Goal: Check status: Check status

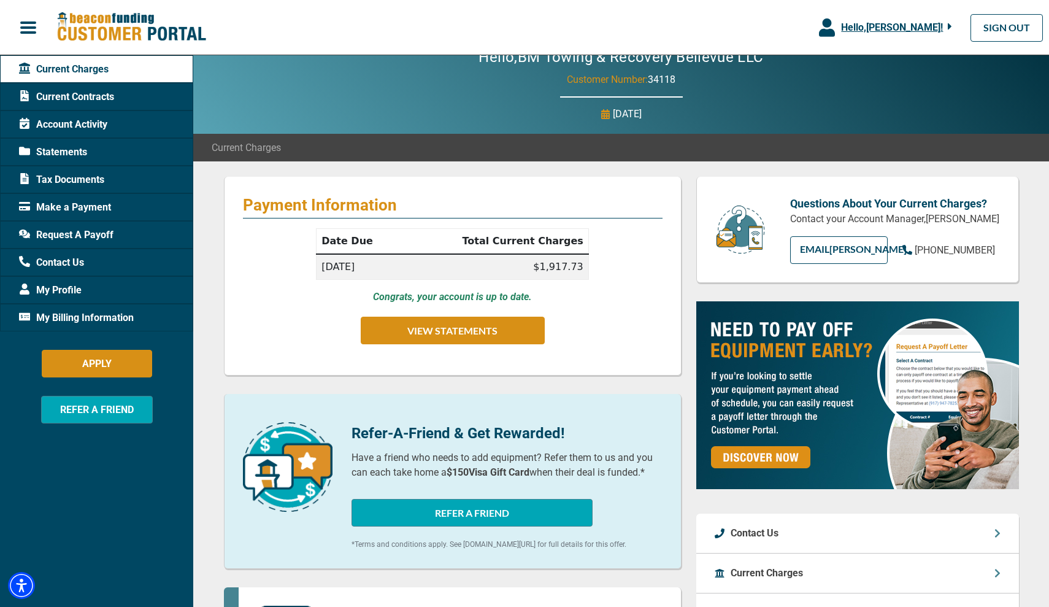
scroll to position [18, 0]
click at [88, 237] on span "Request A Payoff" at bounding box center [66, 235] width 94 height 15
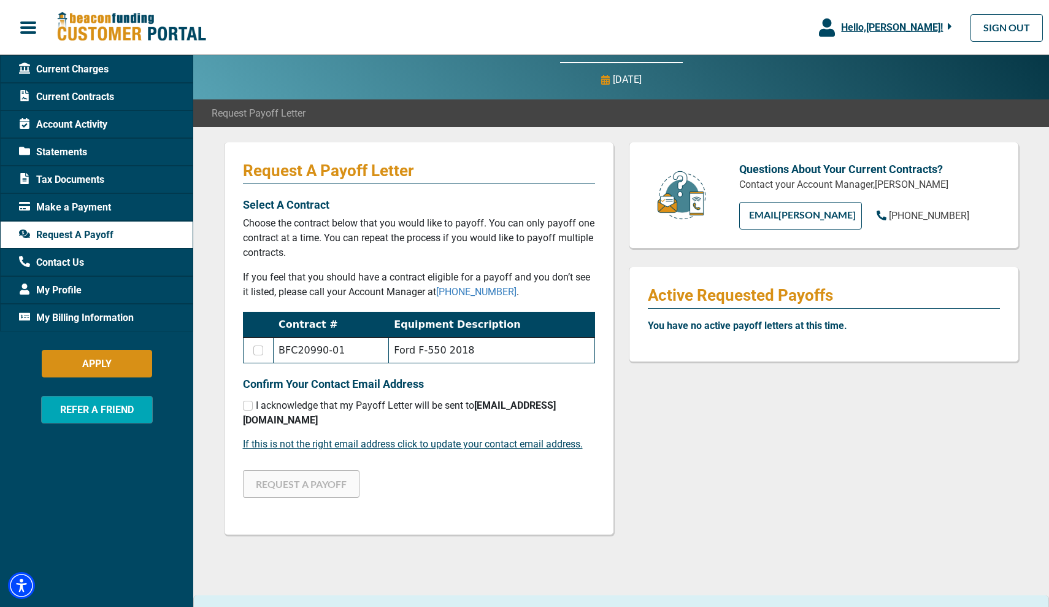
scroll to position [56, 0]
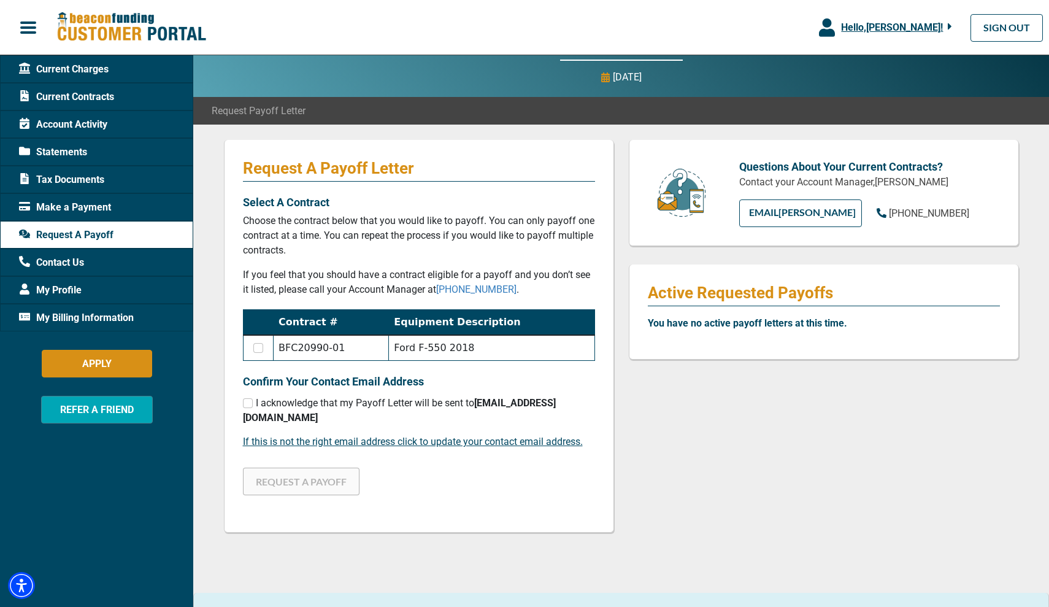
click at [103, 207] on span "Make a Payment" at bounding box center [65, 207] width 92 height 15
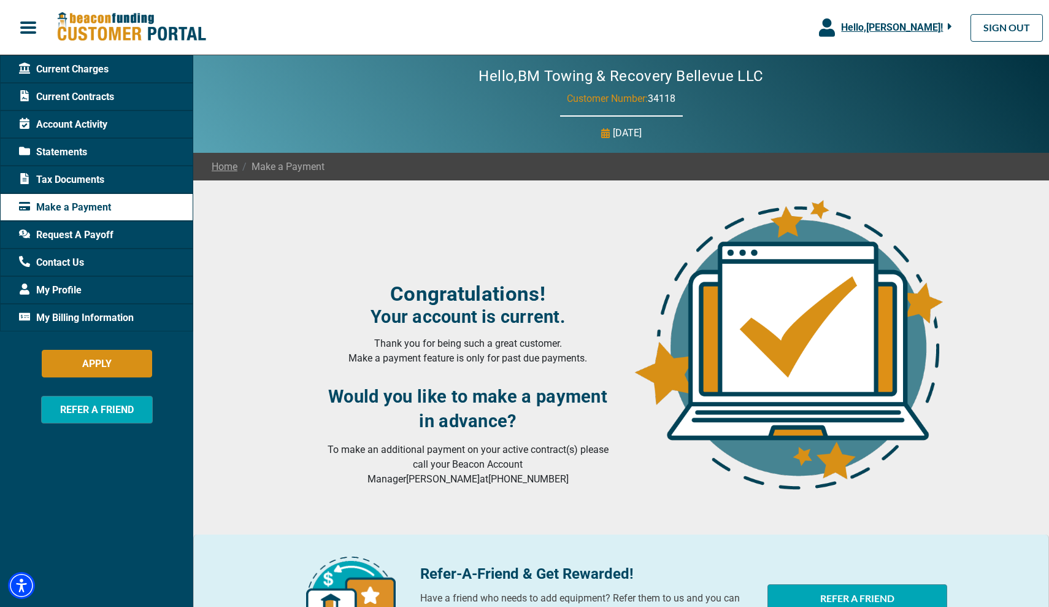
click at [91, 180] on span "Tax Documents" at bounding box center [61, 179] width 85 height 15
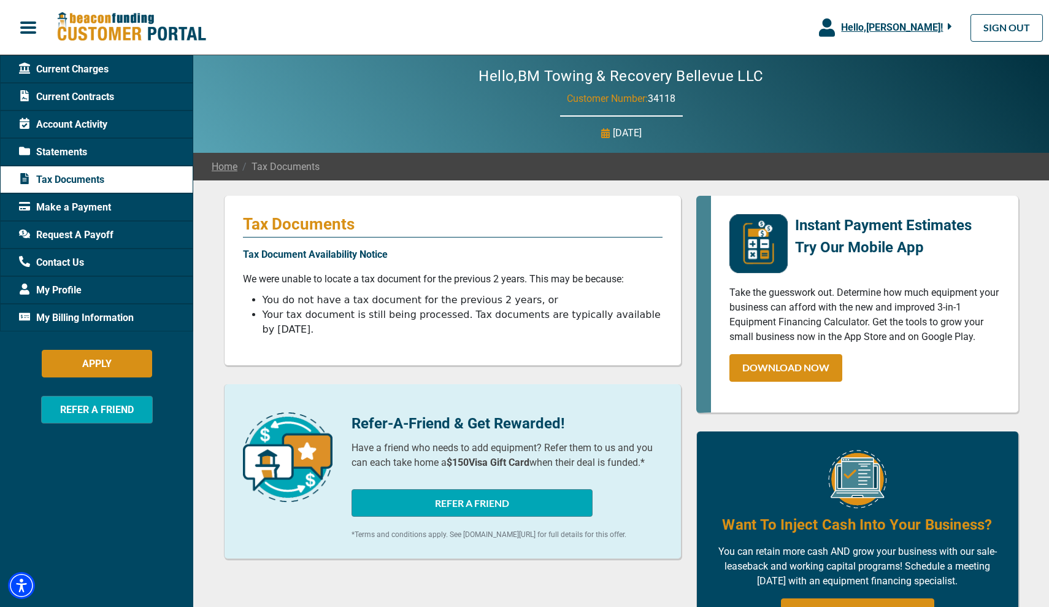
click at [85, 69] on span "Current Charges" at bounding box center [64, 69] width 90 height 15
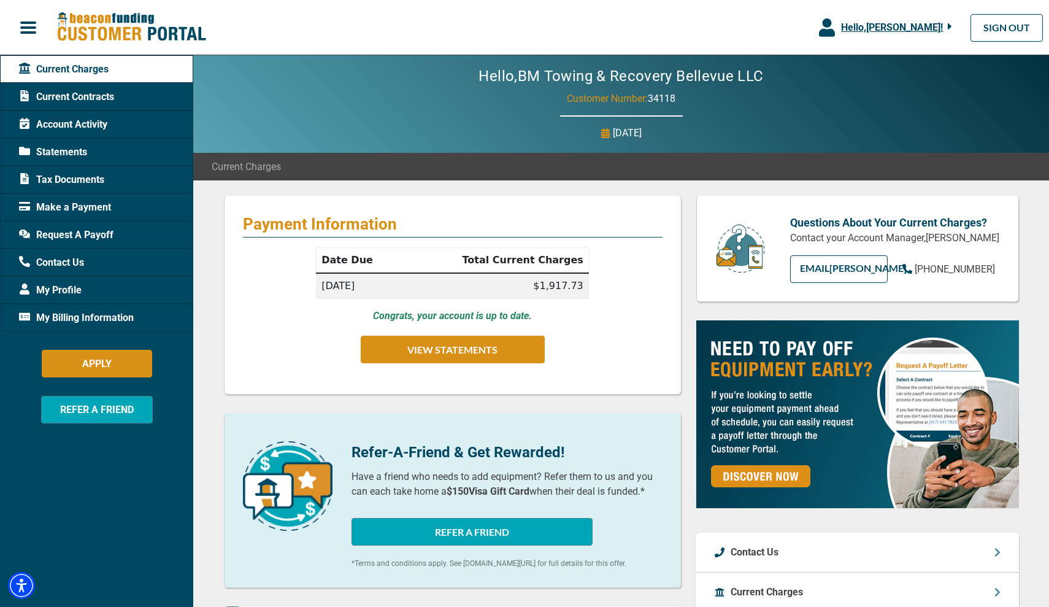
click at [552, 289] on td "$1,917.73" at bounding box center [495, 286] width 185 height 26
